Goal: Task Accomplishment & Management: Manage account settings

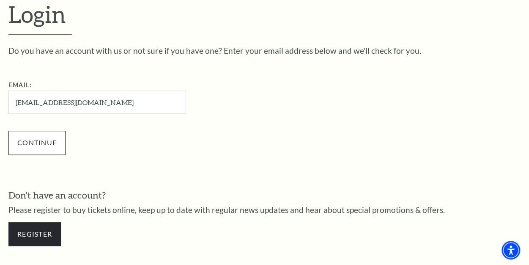
type input "[EMAIL_ADDRESS][DOMAIN_NAME]"
click at [57, 141] on input "Continue" at bounding box center [36, 143] width 57 height 24
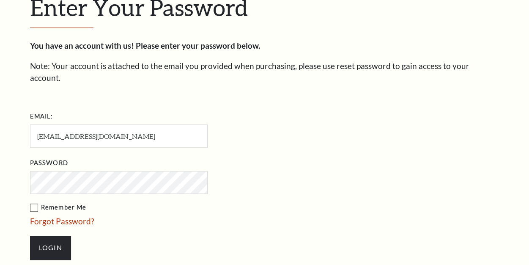
scroll to position [232, 0]
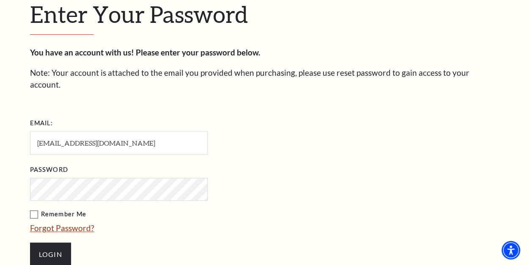
click at [59, 223] on link "Forgot Password?" at bounding box center [62, 228] width 64 height 10
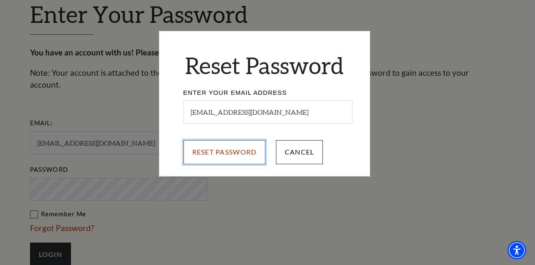
click at [217, 148] on input "Reset Password" at bounding box center [225, 152] width 82 height 24
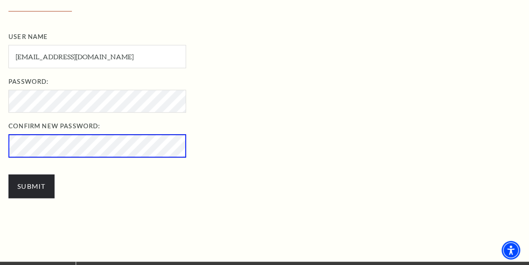
scroll to position [286, 0]
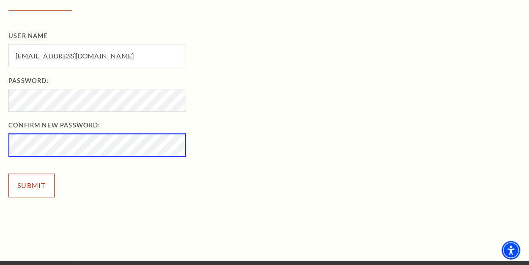
click at [36, 189] on input "Submit" at bounding box center [31, 185] width 46 height 24
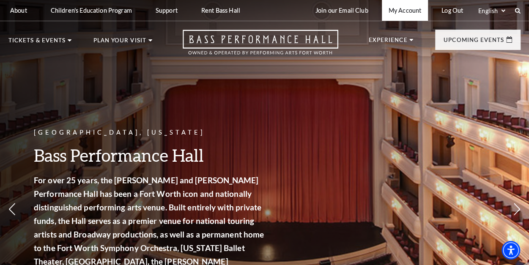
click at [406, 11] on link "My Account" at bounding box center [405, 10] width 46 height 21
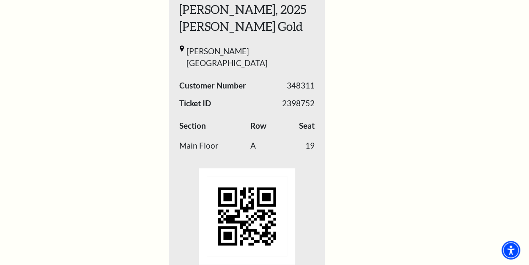
scroll to position [435, 0]
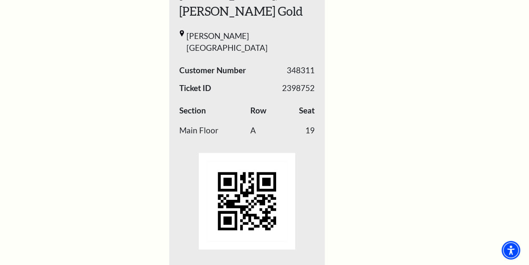
click at [305, 125] on td "19" at bounding box center [300, 131] width 28 height 20
drag, startPoint x: 528, startPoint y: 124, endPoint x: 528, endPoint y: 108, distance: 16.1
click at [528, 108] on div "My Account Home My Profile Upcoming Performances Past Performances Loading... M…" at bounding box center [264, 167] width 529 height 1162
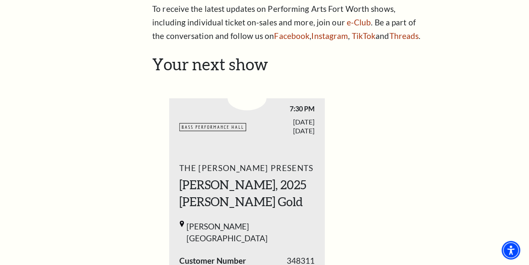
scroll to position [263, 0]
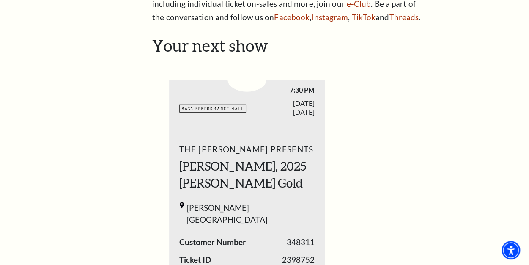
click at [167, 84] on div "Your next show Previous slide. Next slide." at bounding box center [333, 240] width 362 height 409
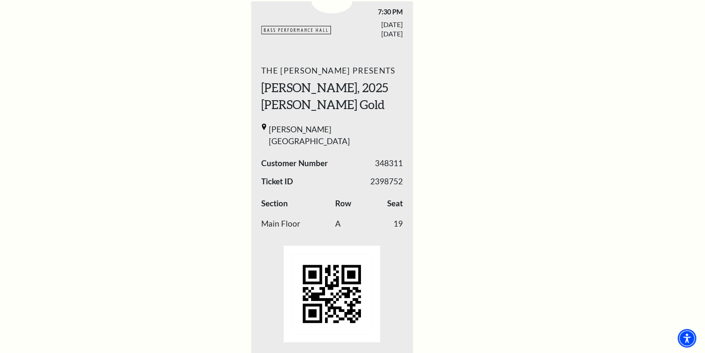
scroll to position [341, 0]
